Goal: Task Accomplishment & Management: Manage account settings

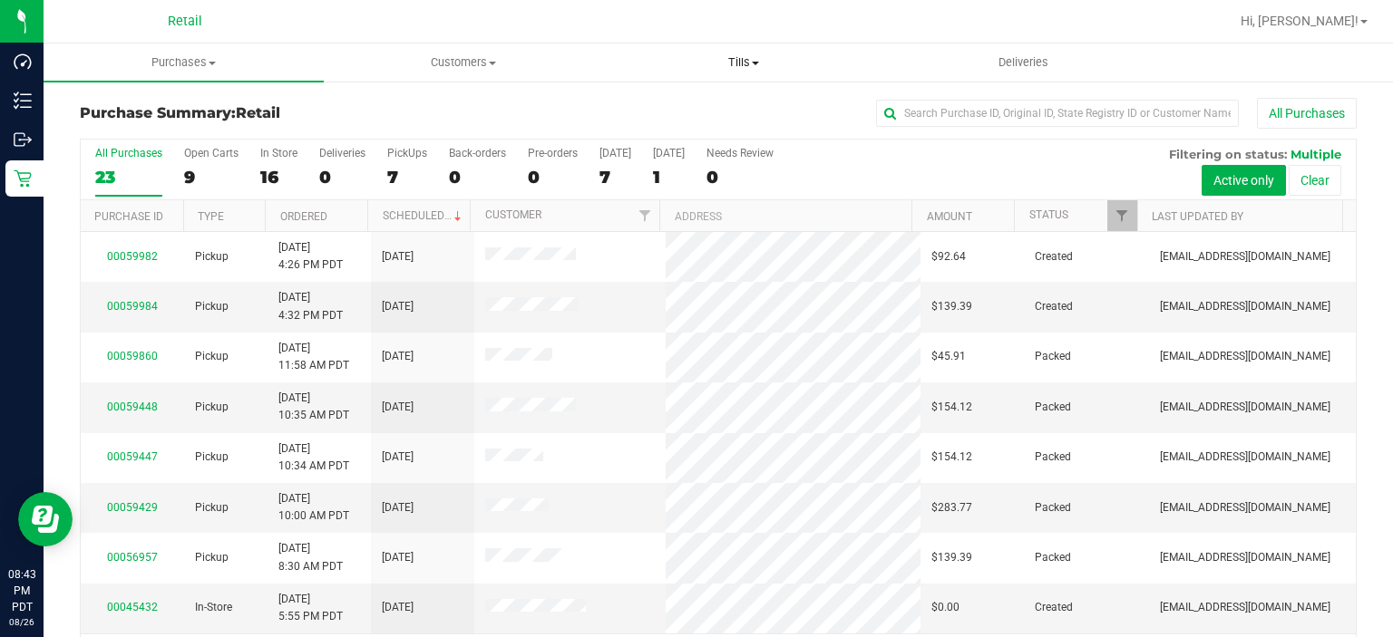
click at [767, 45] on uib-tab-heading "Tills Manage tills" at bounding box center [743, 62] width 278 height 36
click at [696, 116] on span "Manage tills" at bounding box center [664, 109] width 122 height 15
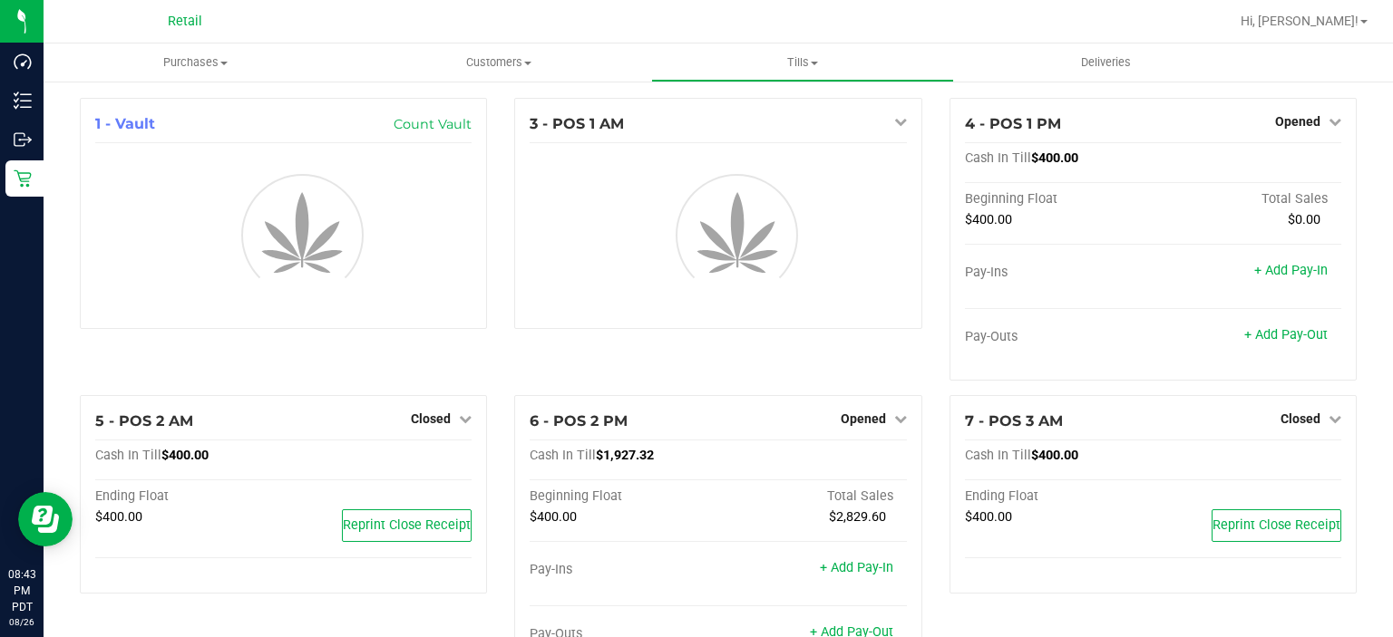
click at [1294, 114] on div "Opened" at bounding box center [1308, 122] width 66 height 22
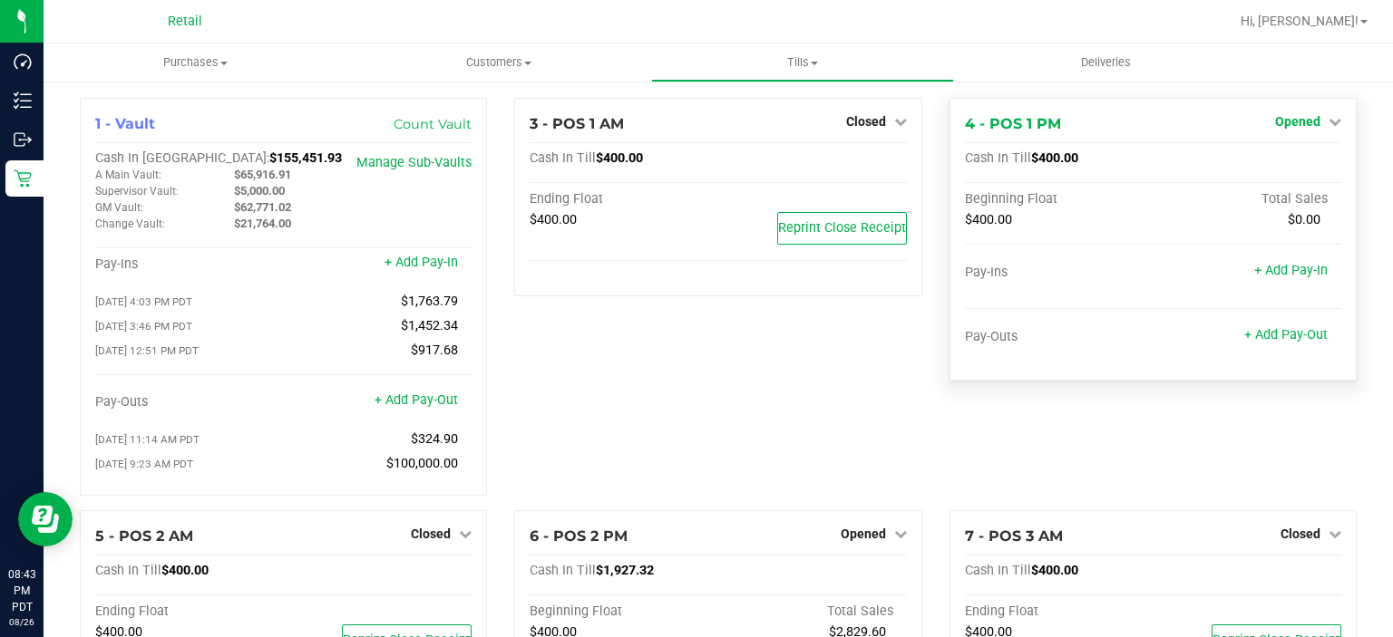
click at [1280, 120] on span "Opened" at bounding box center [1297, 121] width 45 height 15
click at [1302, 153] on link "Close Till" at bounding box center [1299, 159] width 49 height 15
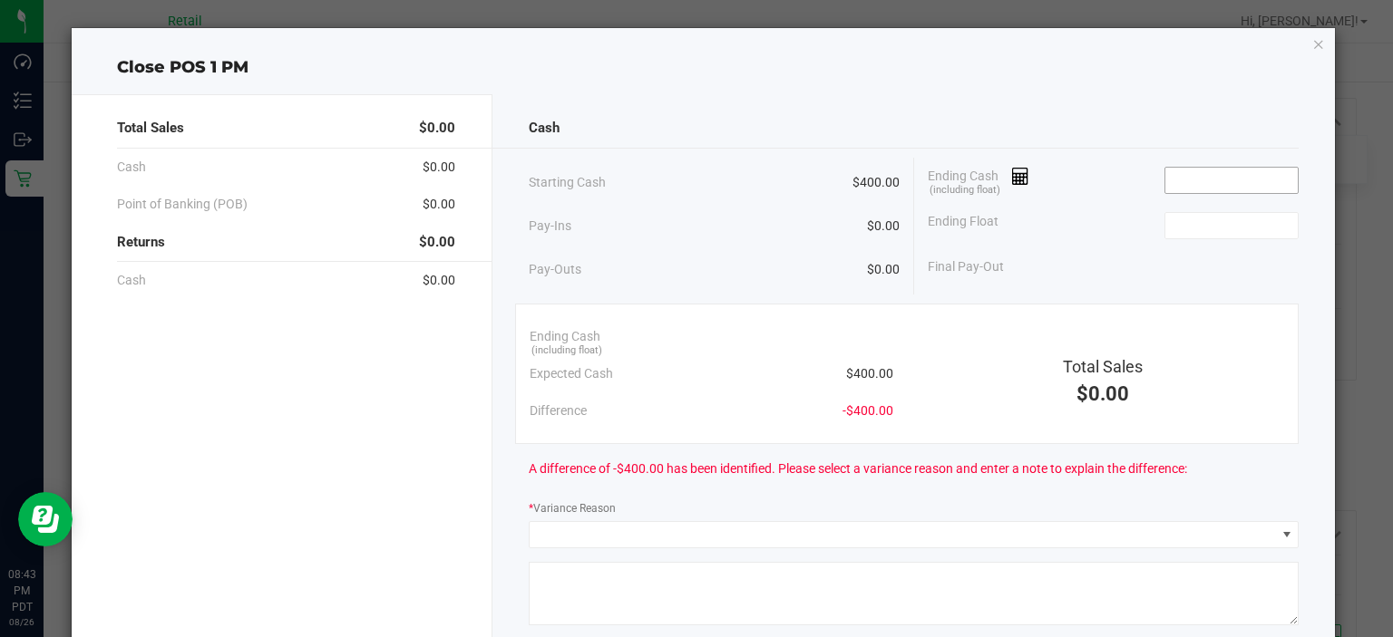
click at [1219, 180] on input at bounding box center [1231, 180] width 133 height 25
click at [1214, 223] on input at bounding box center [1231, 225] width 133 height 25
type input "$2,281.57"
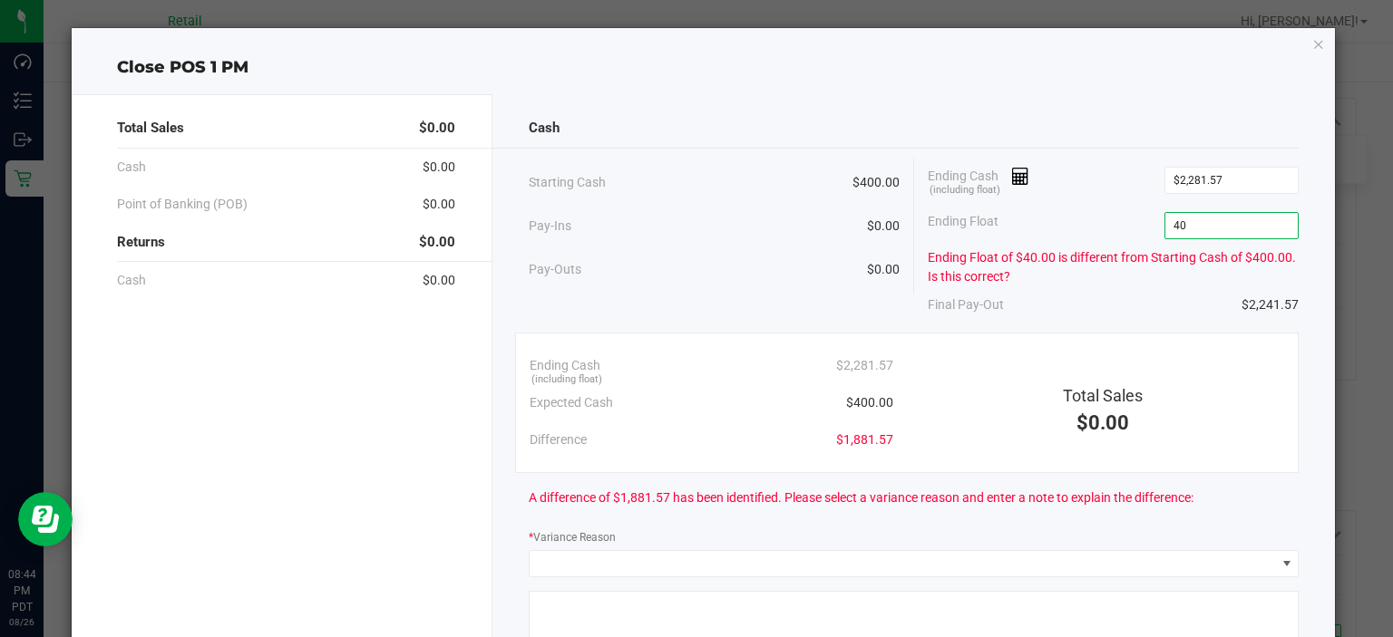
type input "400"
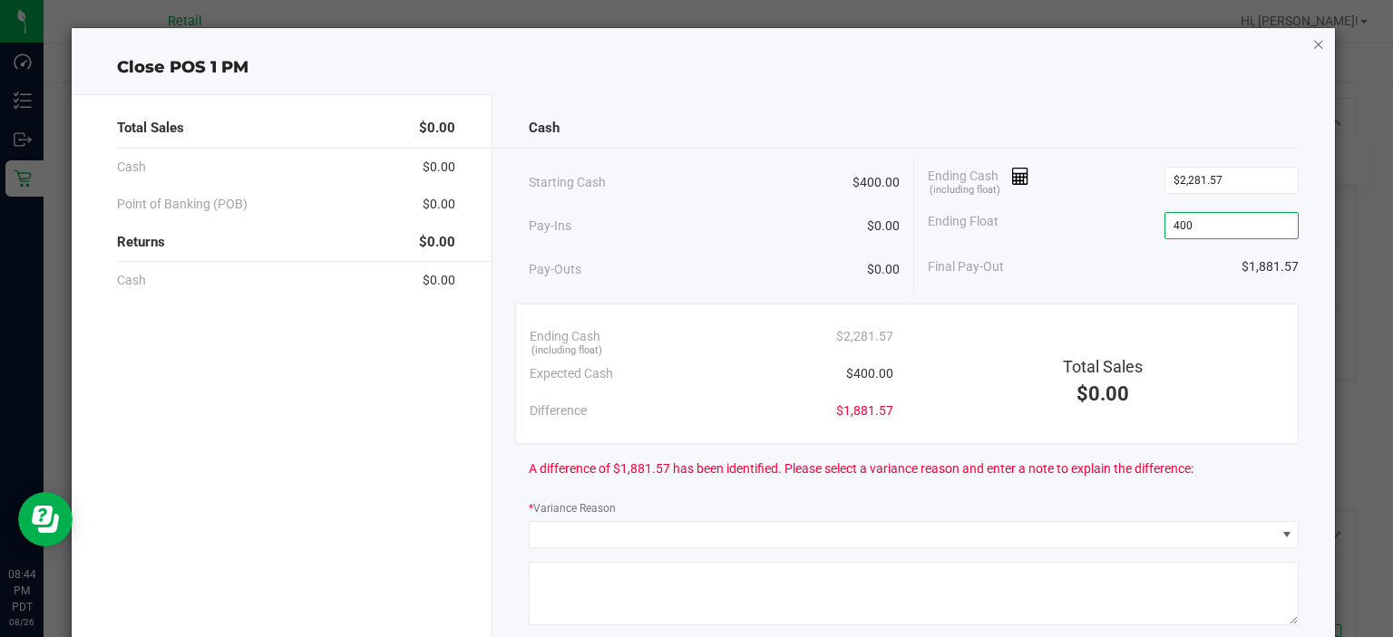
click at [1312, 44] on icon "button" at bounding box center [1318, 44] width 13 height 22
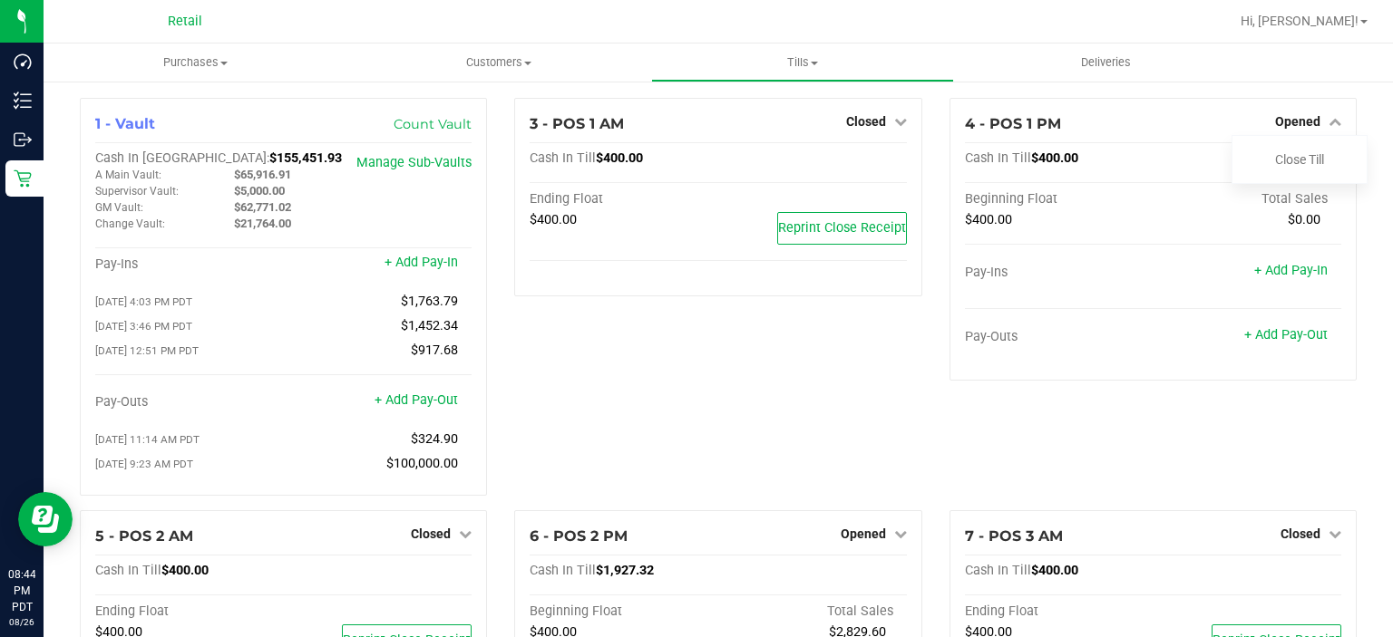
click at [1170, 490] on div "4 - POS 1 PM Opened Close Till Cash In Till $400.00 Beginning Float Total Sales…" at bounding box center [1153, 304] width 434 height 413
click at [1171, 457] on div "4 - POS 1 PM Opened Close Till Cash In Till $400.00 Beginning Float Total Sales…" at bounding box center [1153, 304] width 434 height 413
click at [1092, 432] on div "4 - POS 1 PM Opened Close Till Cash In Till $400.00 Beginning Float Total Sales…" at bounding box center [1153, 304] width 434 height 413
click at [691, 383] on div "3 - POS 1 AM Closed Open Till Cash In Till $400.00 Ending Float $400.00 Reprint…" at bounding box center [717, 304] width 434 height 413
click at [1084, 451] on div "4 - POS 1 PM Opened Close Till Cash In Till $400.00 Beginning Float Total Sales…" at bounding box center [1153, 304] width 434 height 413
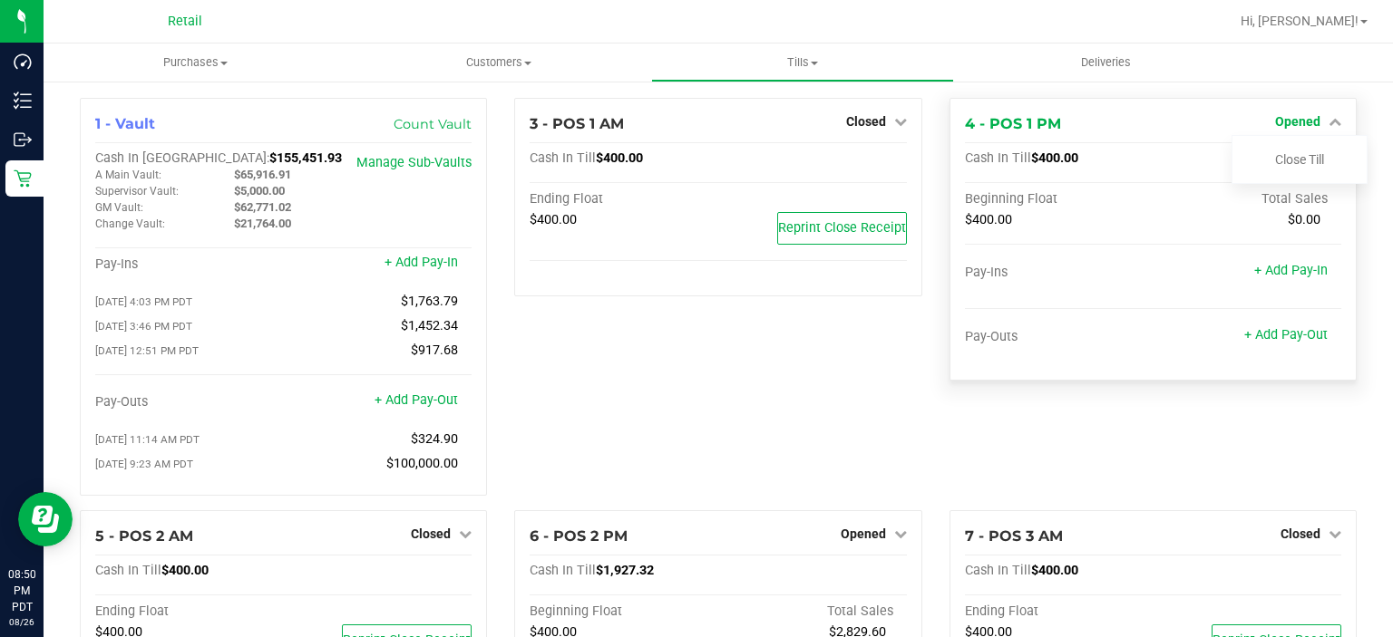
click at [1302, 121] on span "Opened" at bounding box center [1297, 121] width 45 height 15
click at [1298, 114] on div "Opened" at bounding box center [1308, 122] width 66 height 22
click at [1298, 115] on span "Opened" at bounding box center [1297, 121] width 45 height 15
click at [1308, 162] on link "Close Till" at bounding box center [1299, 159] width 49 height 15
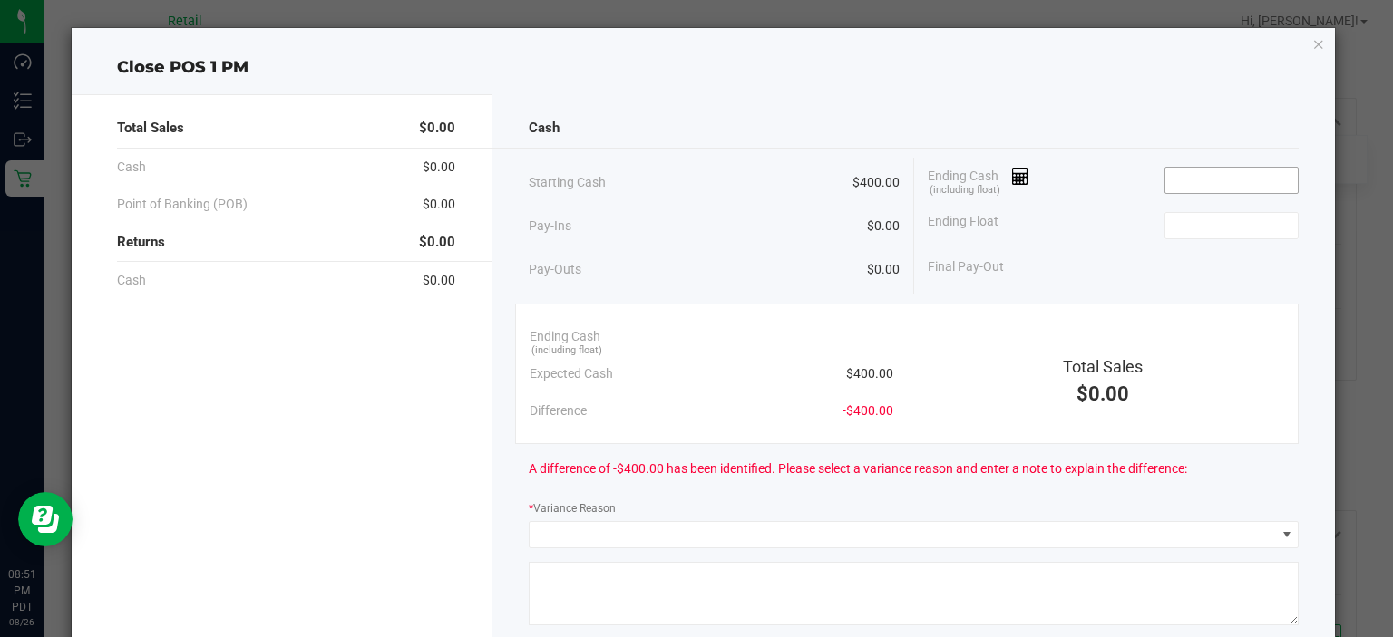
click at [1218, 175] on input at bounding box center [1231, 180] width 133 height 25
type input "2281.57"
click at [1312, 37] on icon "button" at bounding box center [1318, 44] width 13 height 22
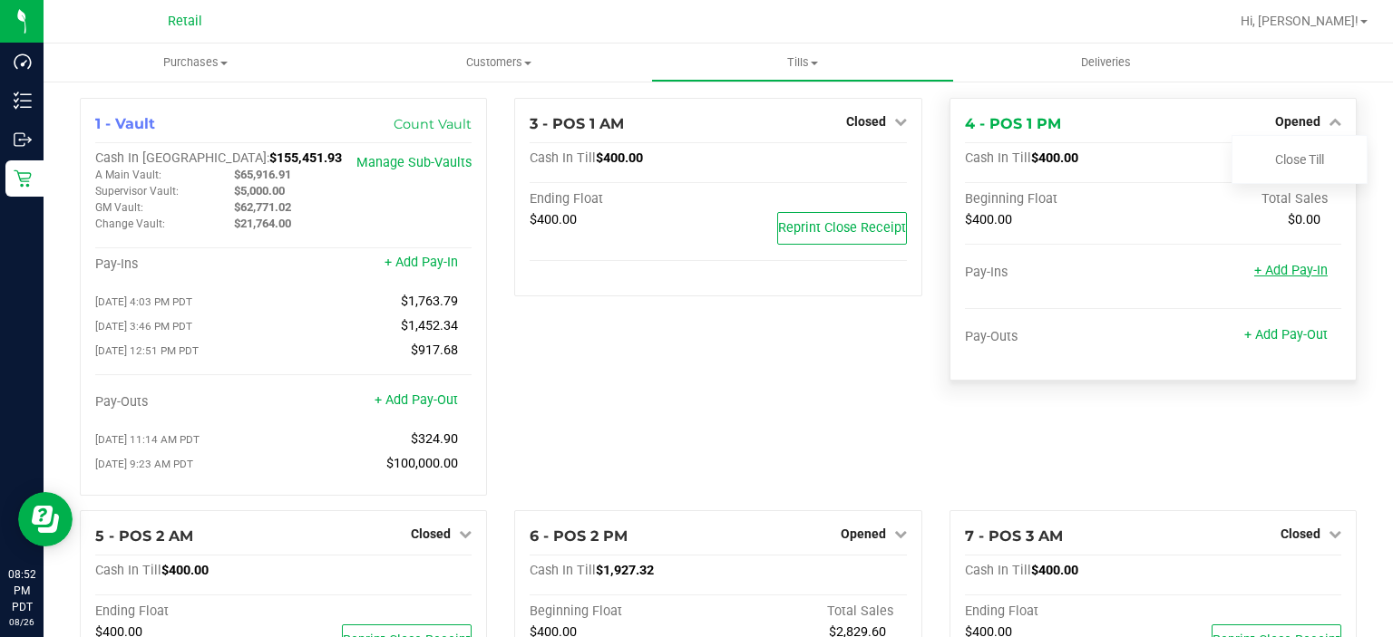
click at [1279, 271] on link "+ Add Pay-In" at bounding box center [1290, 270] width 73 height 15
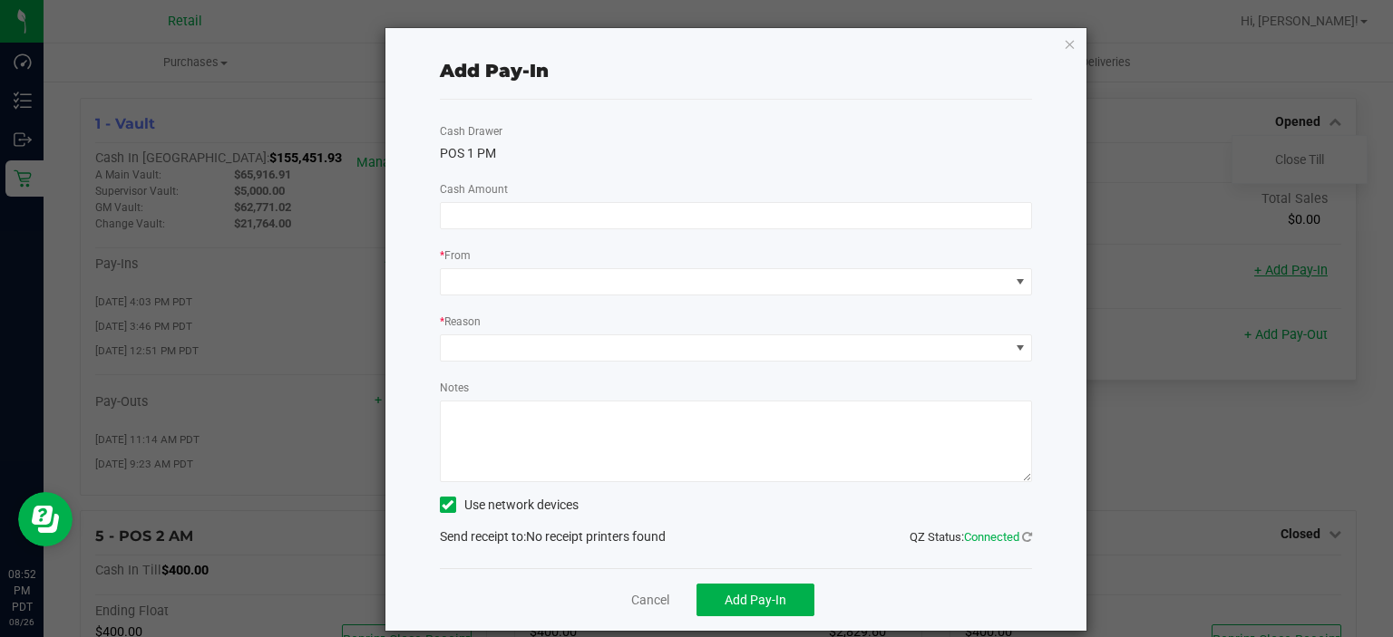
click at [1063, 46] on icon "button" at bounding box center [1069, 44] width 13 height 22
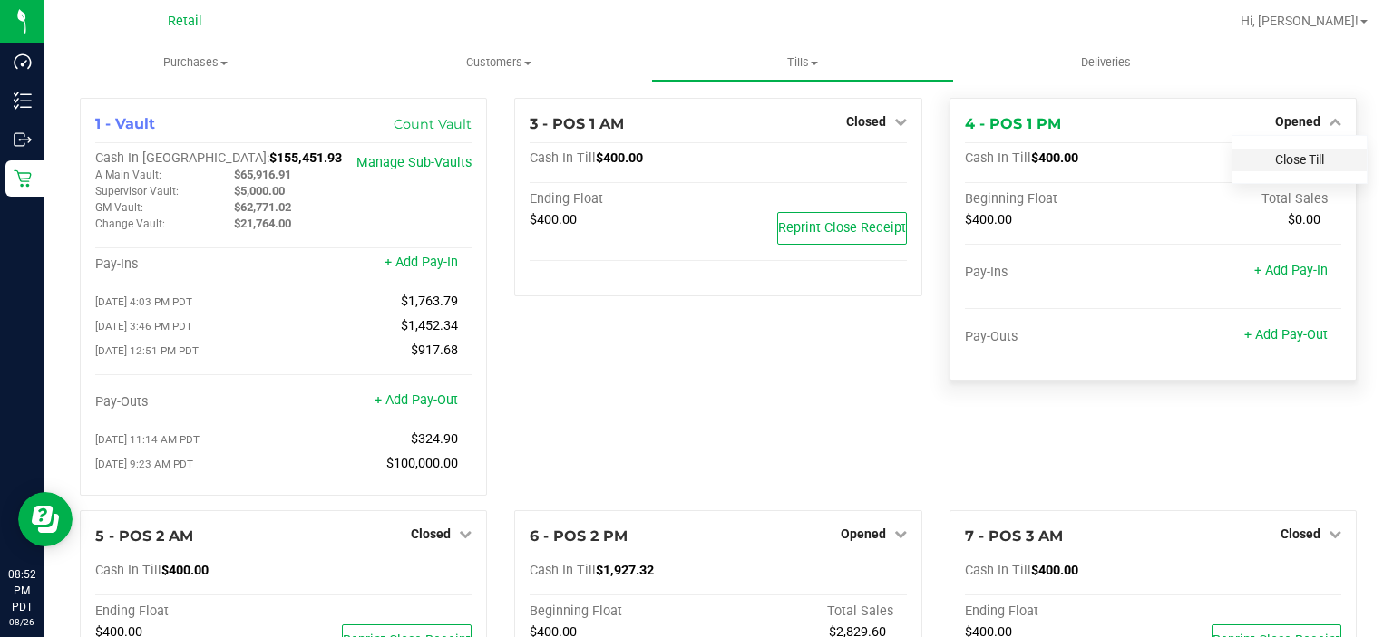
click at [1309, 158] on link "Close Till" at bounding box center [1299, 159] width 49 height 15
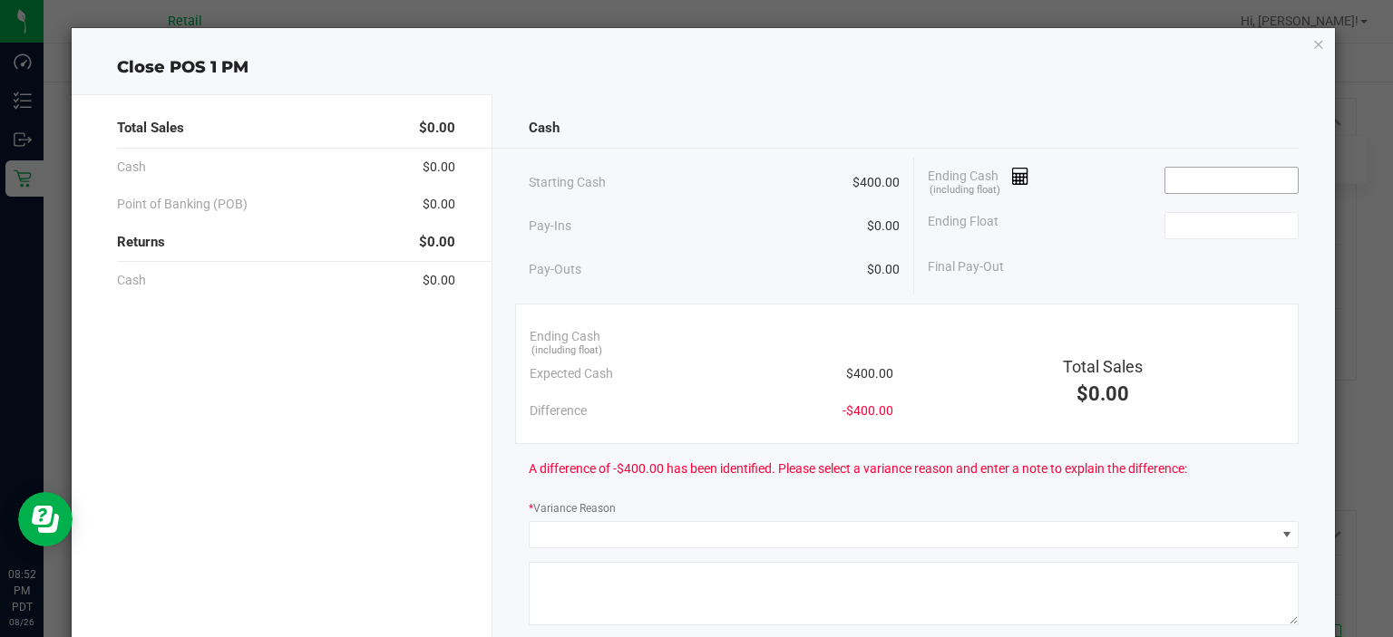
click at [1206, 185] on input at bounding box center [1231, 180] width 133 height 25
click at [1312, 44] on icon "button" at bounding box center [1318, 44] width 13 height 22
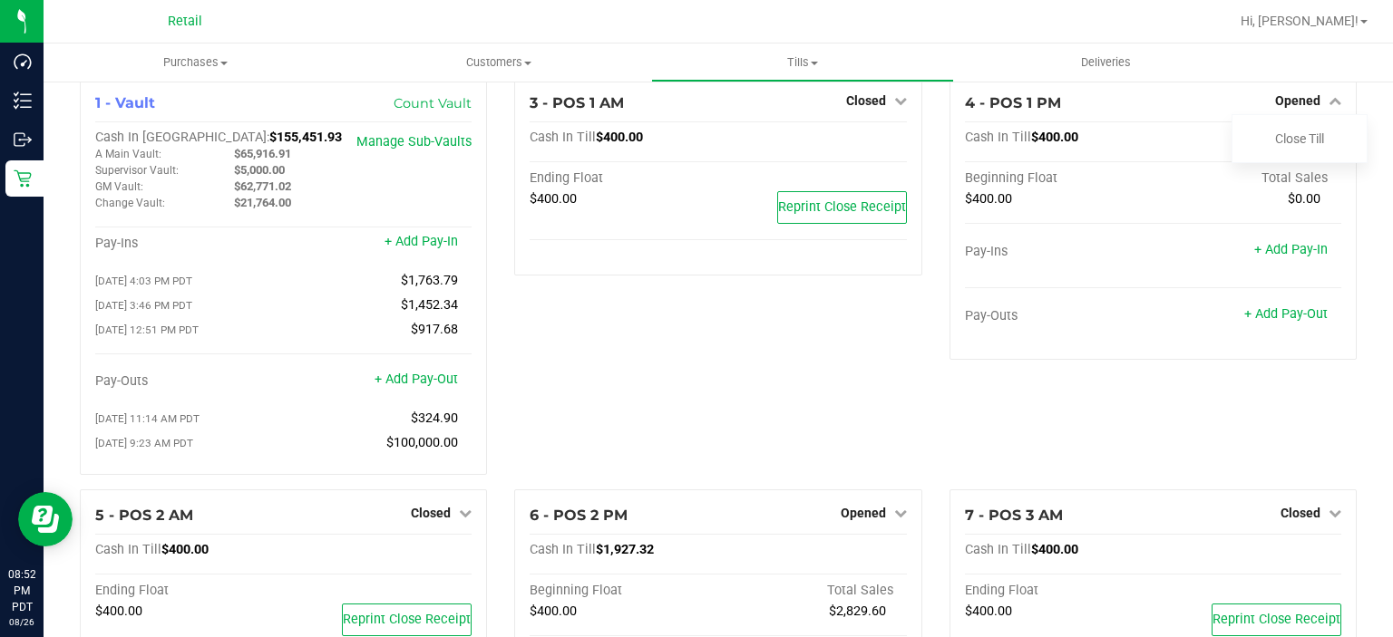
scroll to position [20, 0]
click at [1364, 22] on span at bounding box center [1363, 22] width 7 height 4
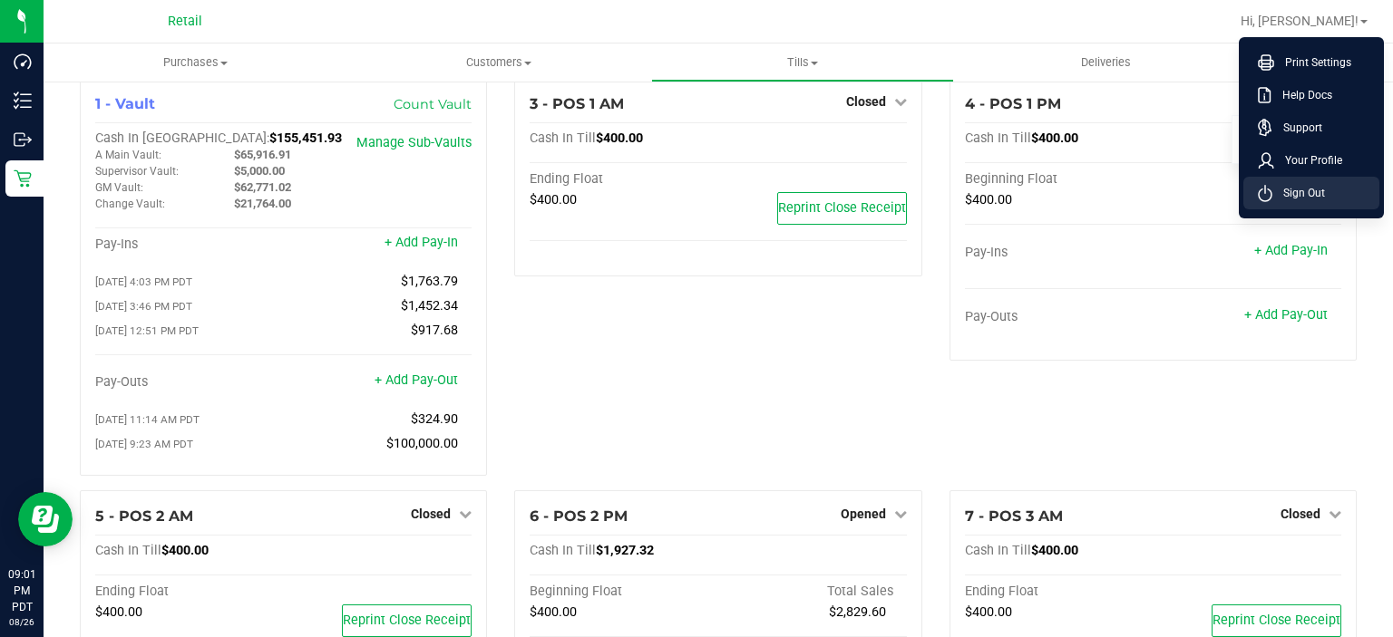
click at [1301, 198] on span "Sign Out" at bounding box center [1298, 193] width 53 height 18
